Goal: Information Seeking & Learning: Learn about a topic

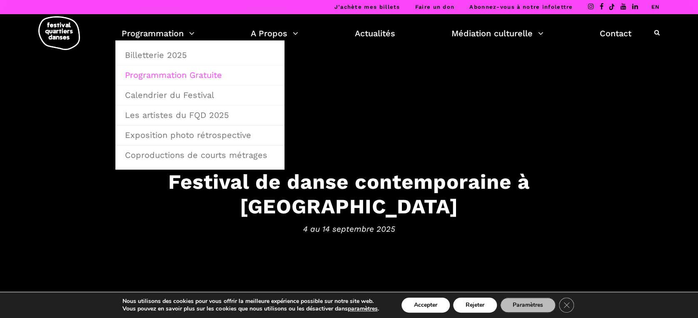
click at [214, 73] on link "Programmation Gratuite" at bounding box center [200, 74] width 160 height 19
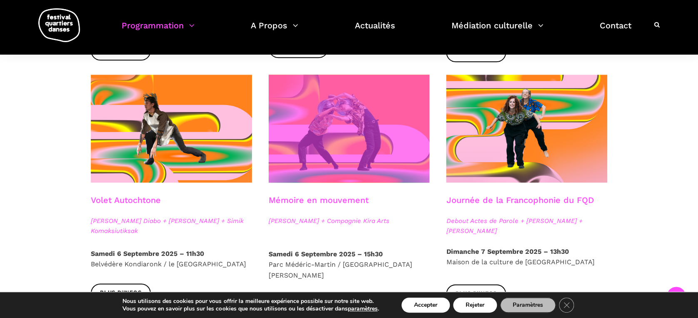
scroll to position [444, 0]
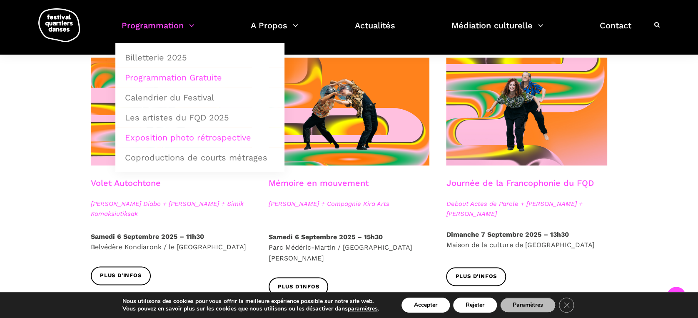
click at [171, 141] on link "Exposition photo rétrospective" at bounding box center [200, 137] width 160 height 19
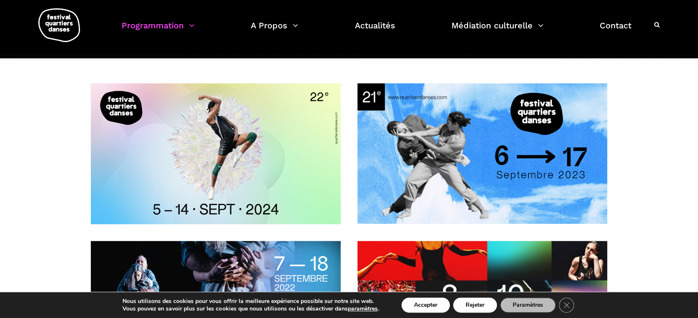
scroll to position [111, 0]
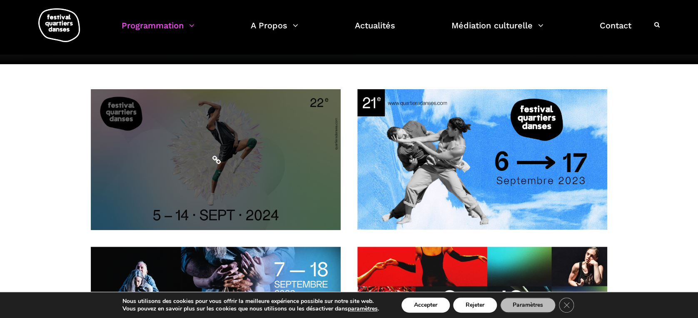
click at [246, 127] on span at bounding box center [216, 159] width 250 height 141
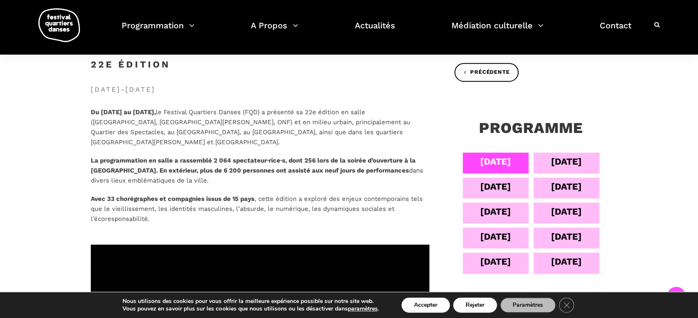
scroll to position [222, 0]
